Goal: Task Accomplishment & Management: Complete application form

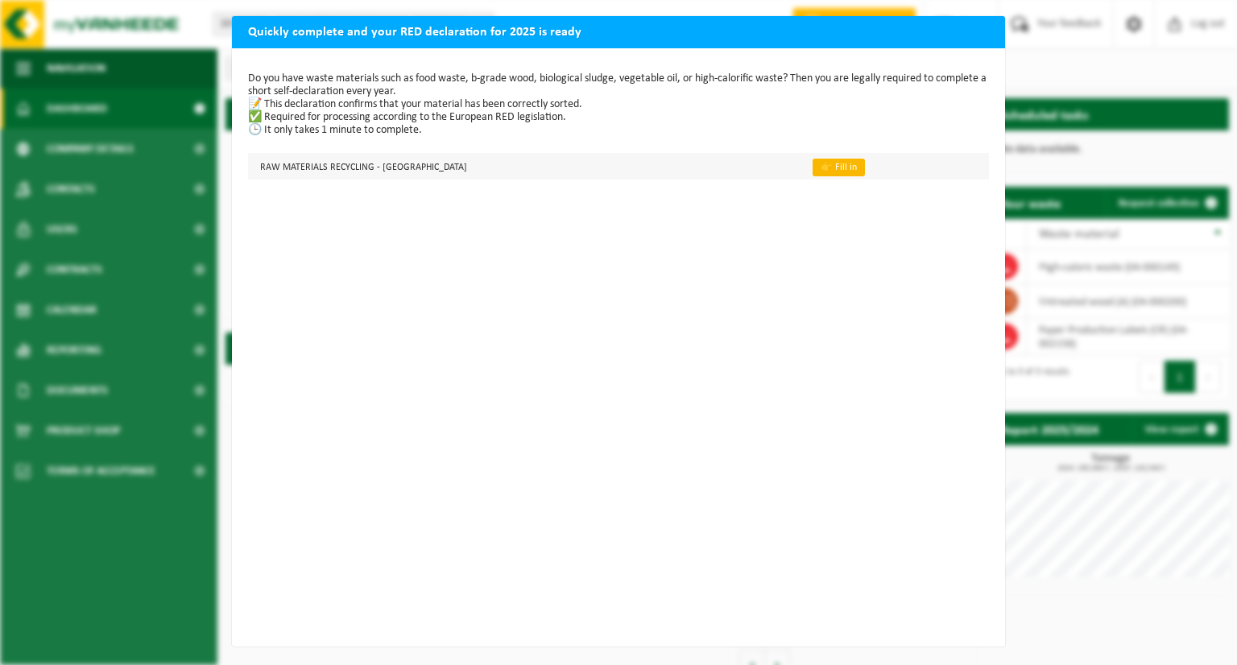
click at [821, 168] on font "👉 Fill in" at bounding box center [839, 168] width 36 height 10
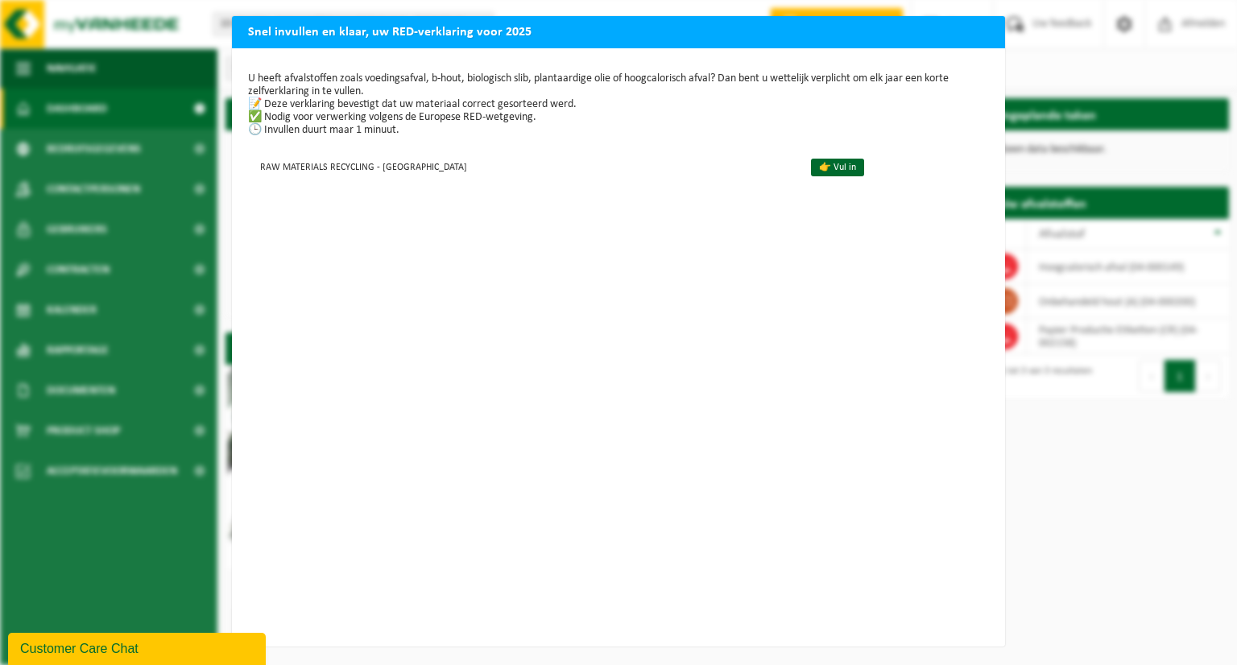
click at [764, 9] on div "Snel invullen en klaar, uw RED-verklaring voor 2025 U heeft afvalstoffen zoals …" at bounding box center [618, 332] width 1237 height 665
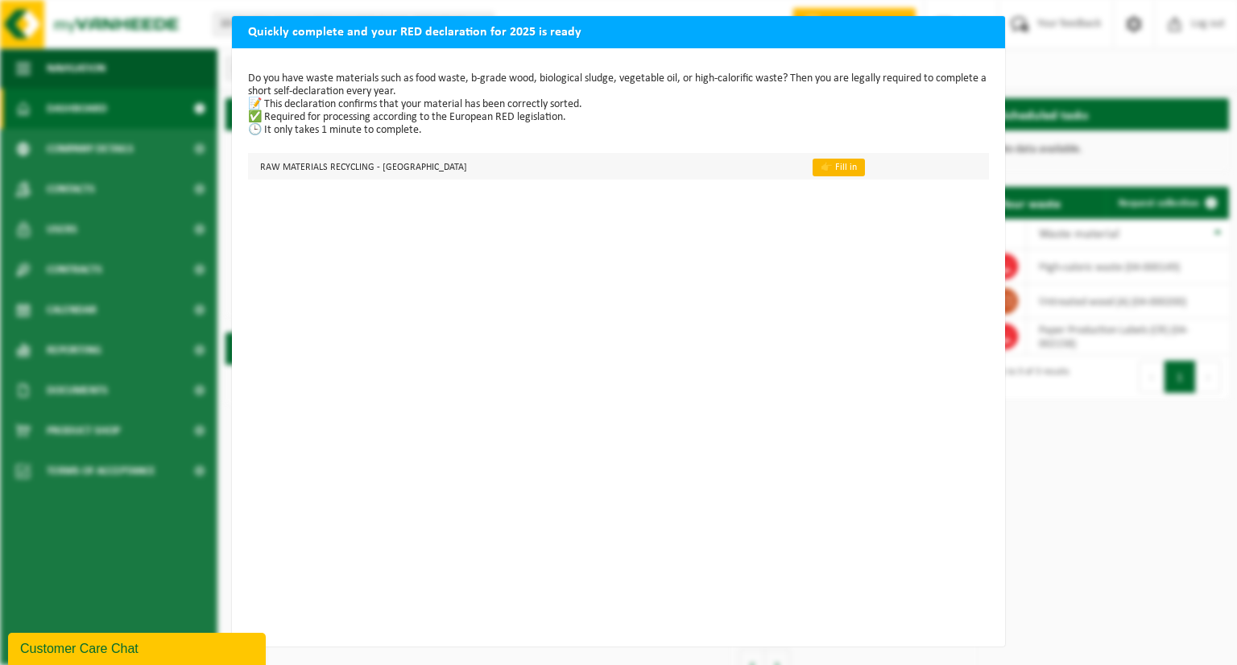
click at [821, 164] on font "👉 Fill in" at bounding box center [839, 168] width 36 height 10
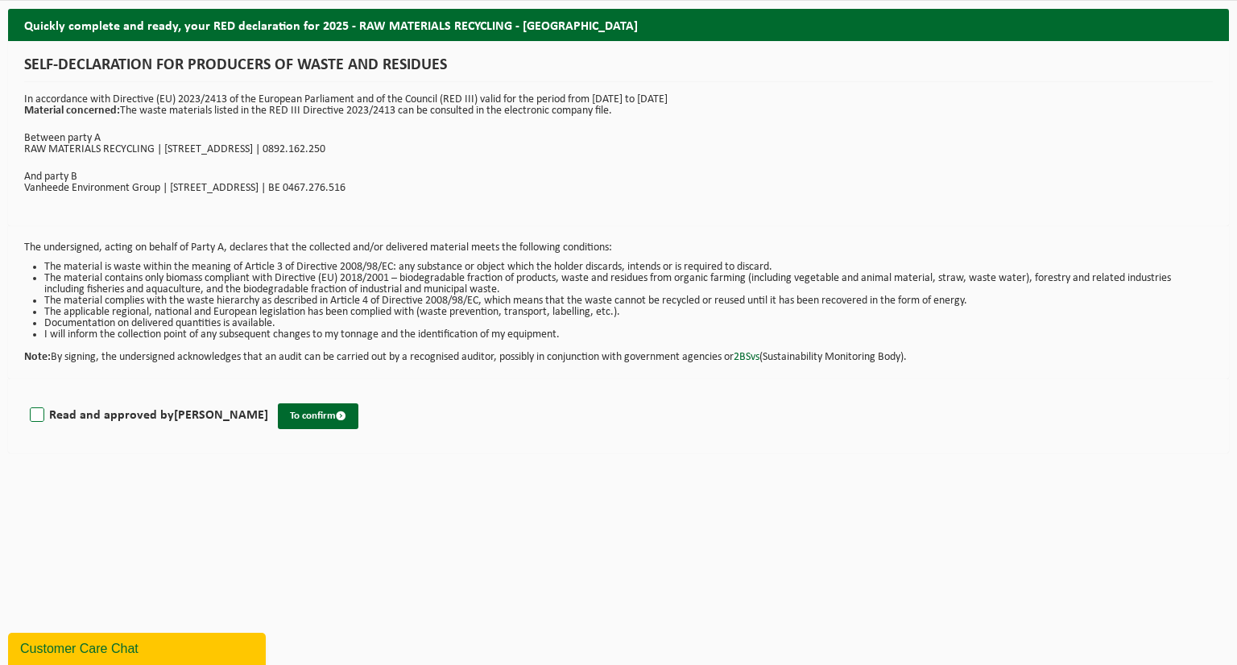
click at [38, 413] on label "Read and approved by AMINA ZAOUJAL" at bounding box center [148, 416] width 242 height 24
click at [268, 395] on input "Read and approved by AMINA ZAOUJAL" at bounding box center [268, 395] width 1 height 1
checkbox input "true"
click at [291, 411] on font "To confirm" at bounding box center [313, 416] width 46 height 10
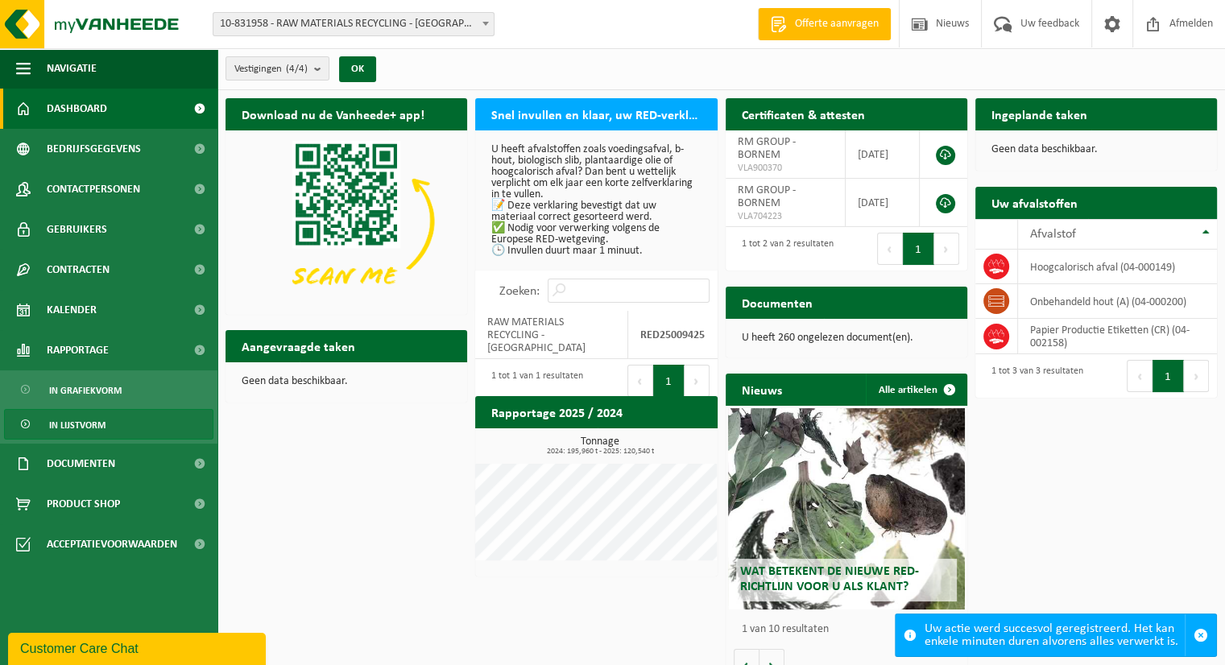
click at [84, 422] on span "In lijstvorm" at bounding box center [77, 425] width 56 height 31
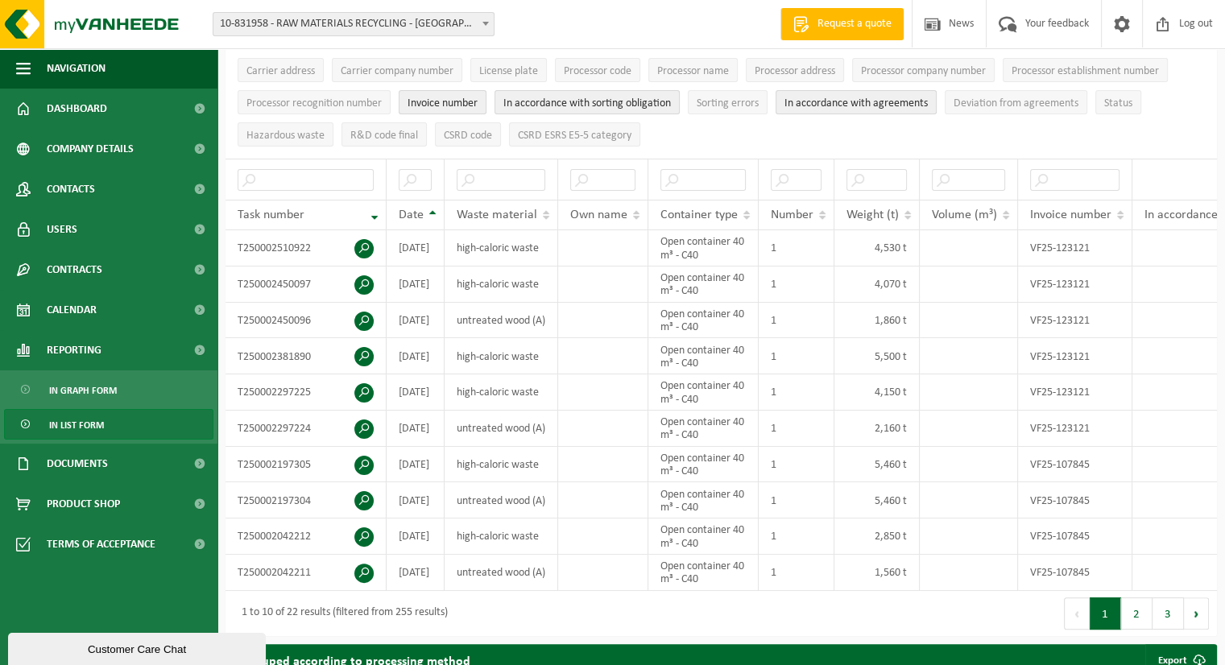
scroll to position [218, 0]
